Goal: Check status

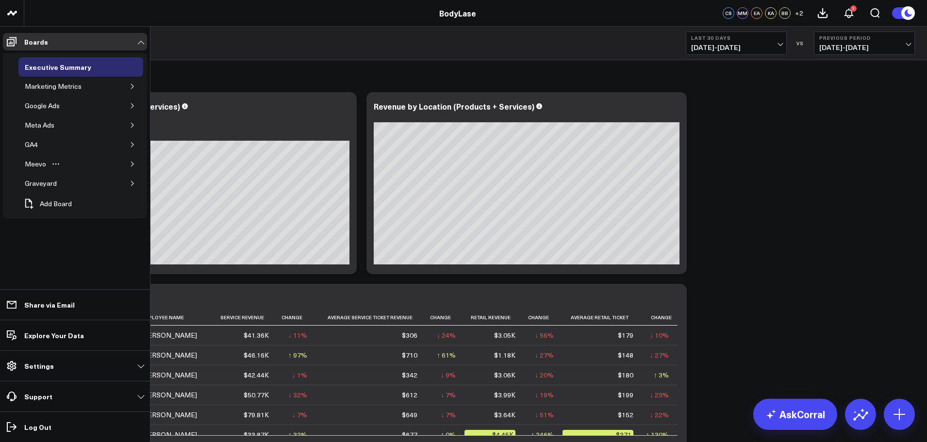
click at [131, 164] on icon "button" at bounding box center [133, 164] width 6 height 6
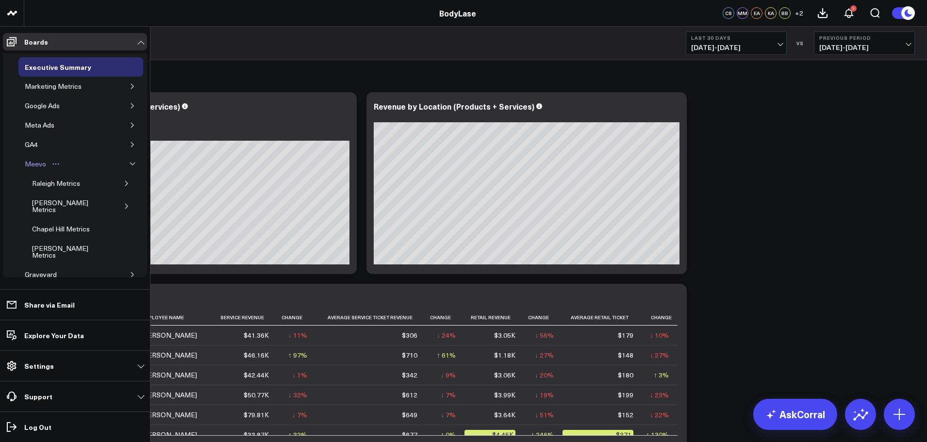
click at [35, 166] on div "Meevo" at bounding box center [35, 164] width 26 height 12
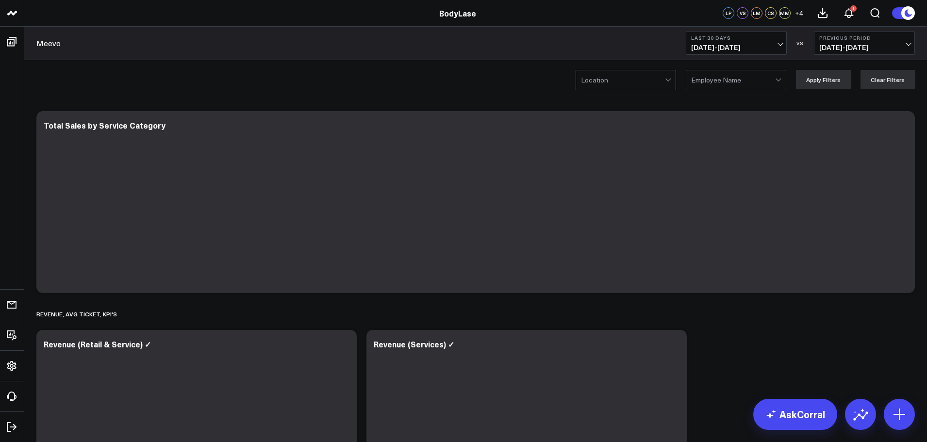
click at [753, 54] on button "Last 30 Days [DATE] - [DATE]" at bounding box center [736, 43] width 101 height 23
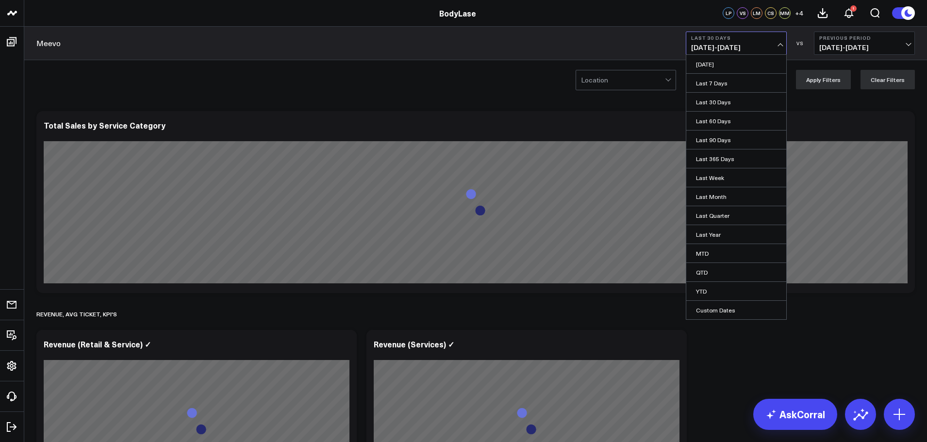
click at [751, 50] on span "[DATE] - [DATE]" at bounding box center [736, 48] width 90 height 8
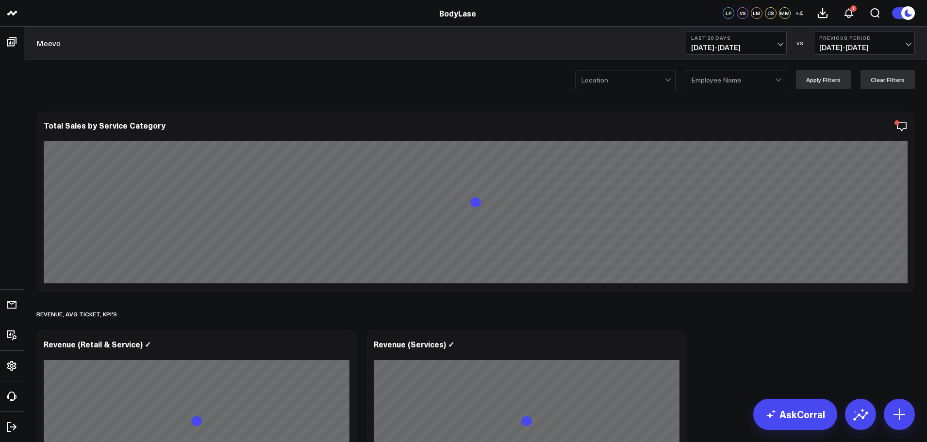
drag, startPoint x: 751, startPoint y: 50, endPoint x: 747, endPoint y: 54, distance: 5.8
click at [751, 49] on span "[DATE] - [DATE]" at bounding box center [736, 48] width 90 height 8
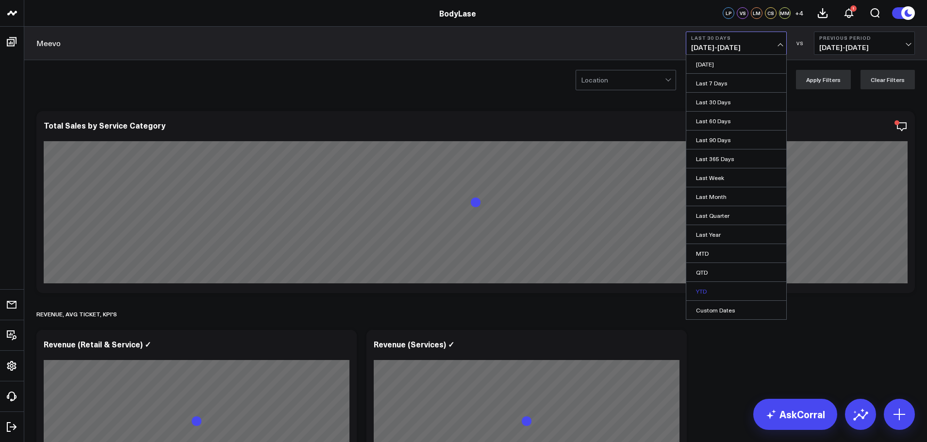
click at [713, 288] on link "YTD" at bounding box center [737, 291] width 100 height 18
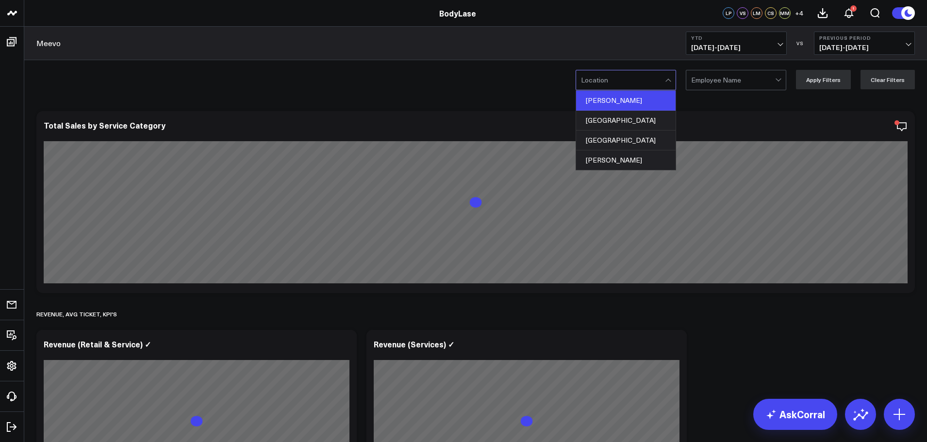
click at [637, 104] on div "[PERSON_NAME]" at bounding box center [626, 101] width 100 height 20
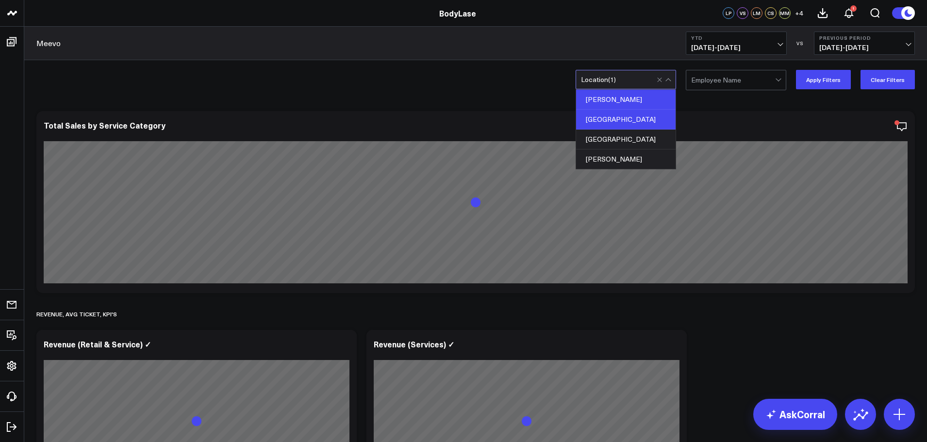
click at [625, 121] on div "[GEOGRAPHIC_DATA]" at bounding box center [626, 120] width 100 height 20
click at [840, 77] on button "Apply Filters" at bounding box center [823, 79] width 55 height 19
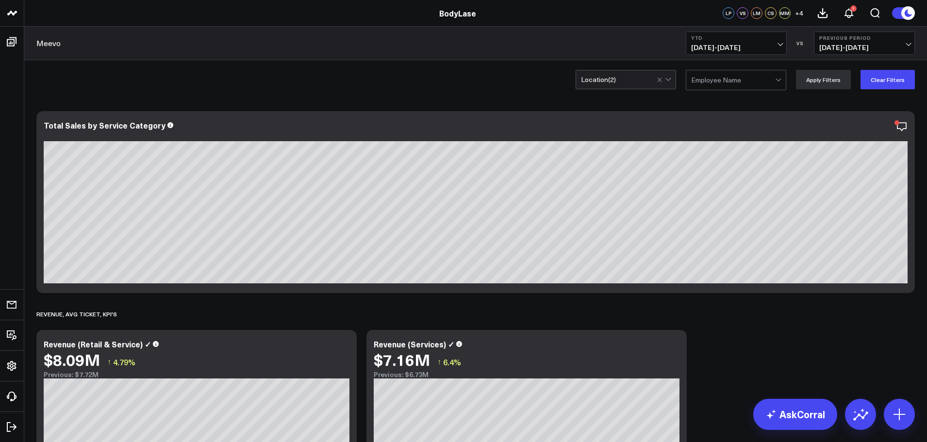
click at [883, 37] on b "Previous Period" at bounding box center [865, 38] width 90 height 6
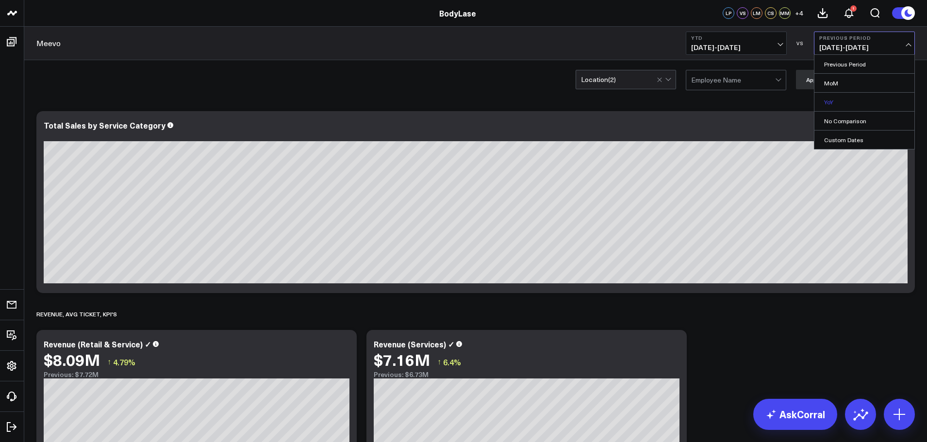
click at [847, 96] on link "YoY" at bounding box center [865, 102] width 100 height 18
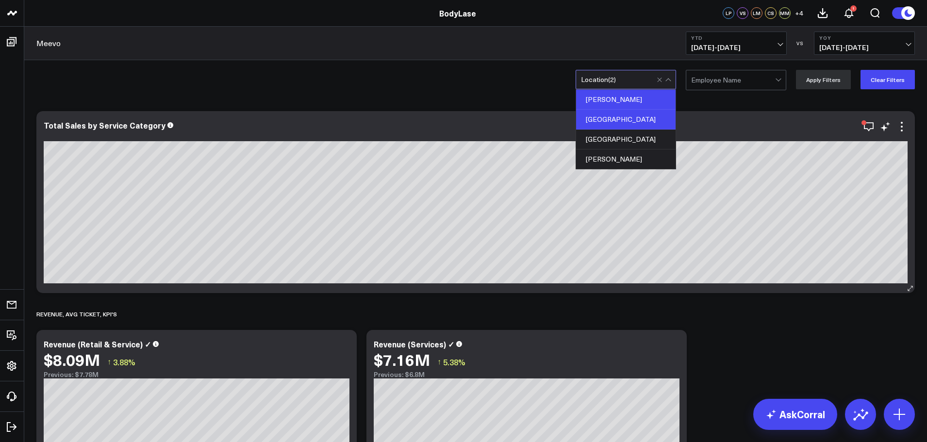
click at [308, 124] on div "Total Sales by Service Category" at bounding box center [476, 125] width 864 height 9
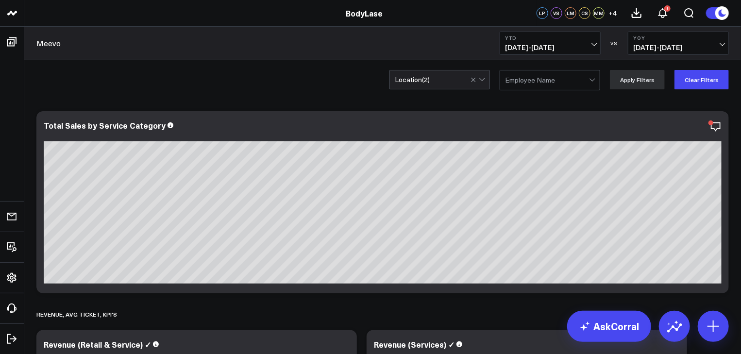
click at [283, 76] on div "option Raleigh, selected. Location ( 2 ) Employee Name Apply Filters Clear Filt…" at bounding box center [382, 79] width 717 height 39
